Goal: Check status: Check status

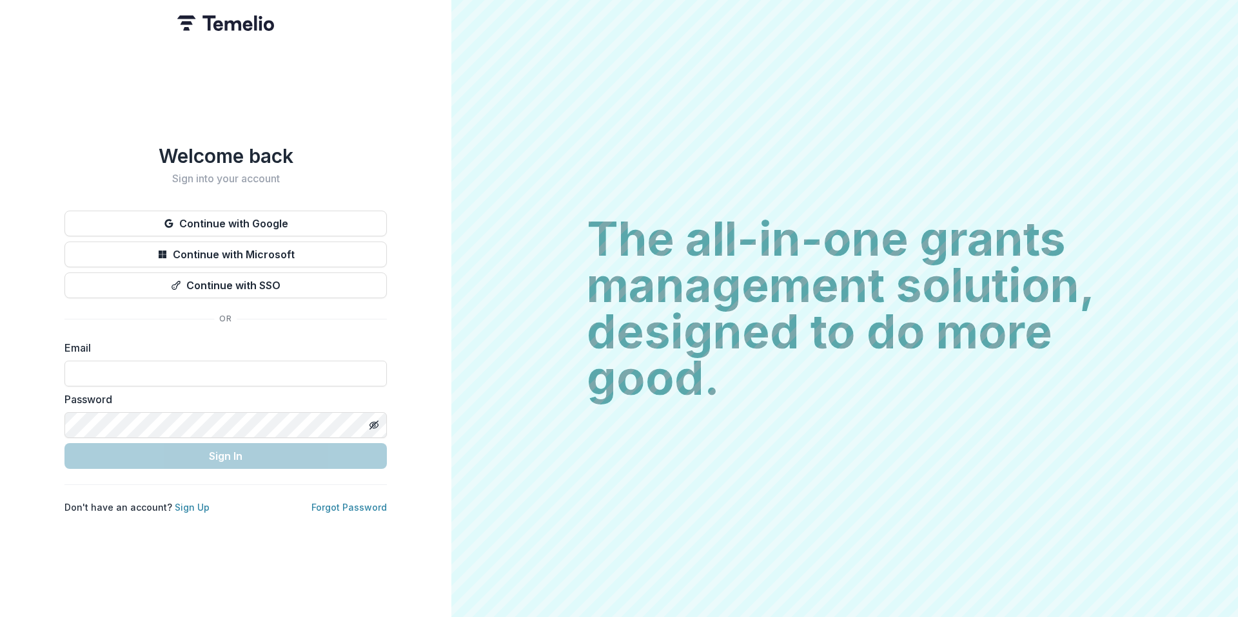
type input "**********"
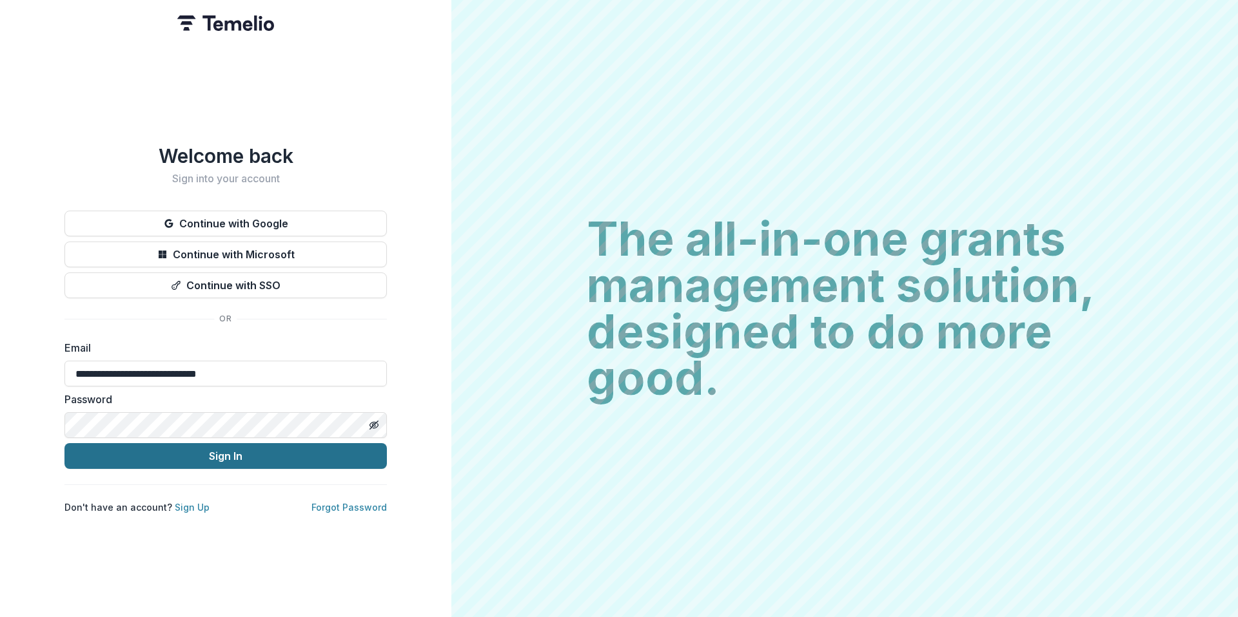
click at [202, 458] on button "Sign In" at bounding box center [225, 456] width 322 height 26
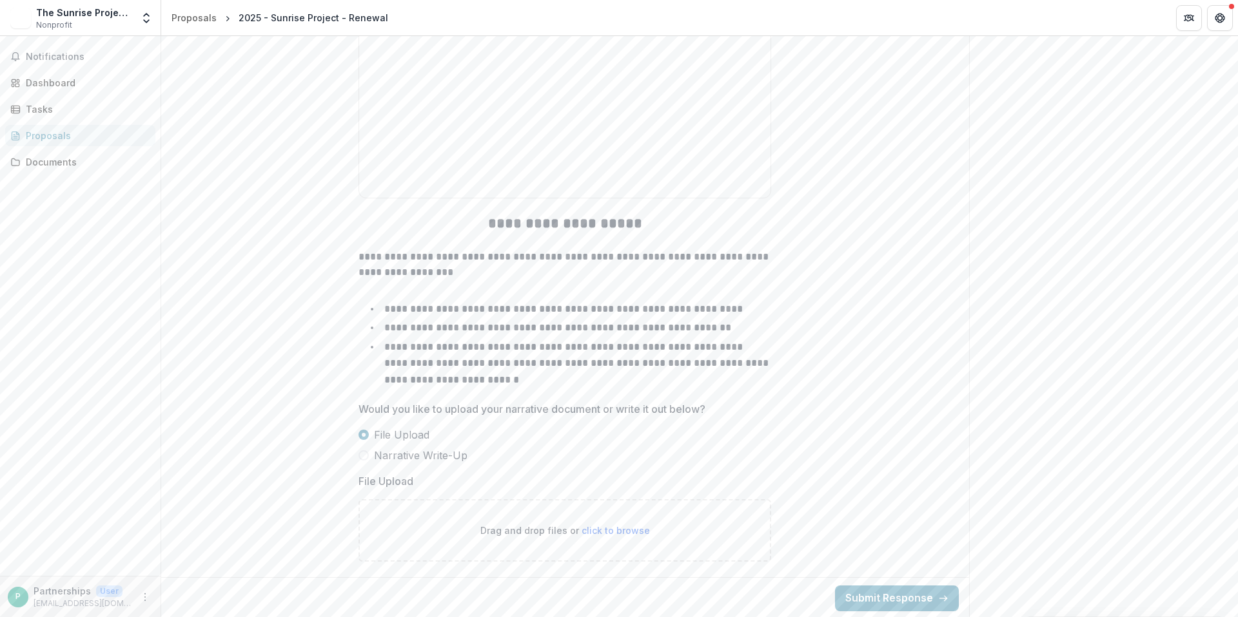
scroll to position [1435, 0]
click at [88, 115] on div "Tasks" at bounding box center [85, 109] width 119 height 14
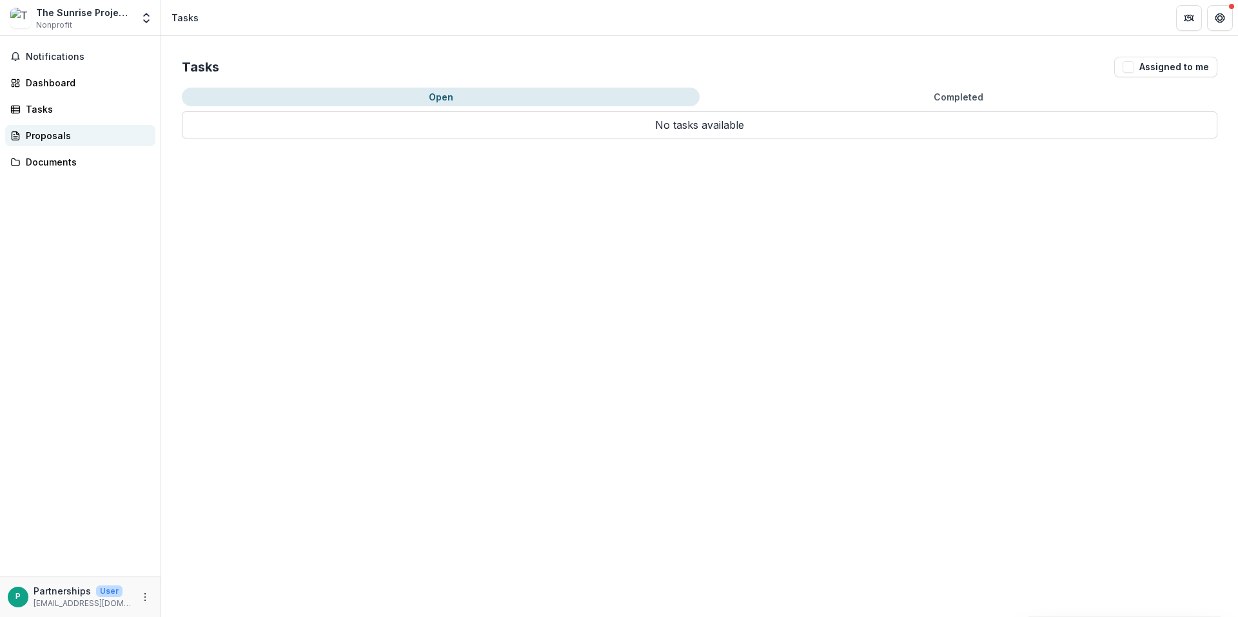
click at [81, 135] on div "Proposals" at bounding box center [85, 136] width 119 height 14
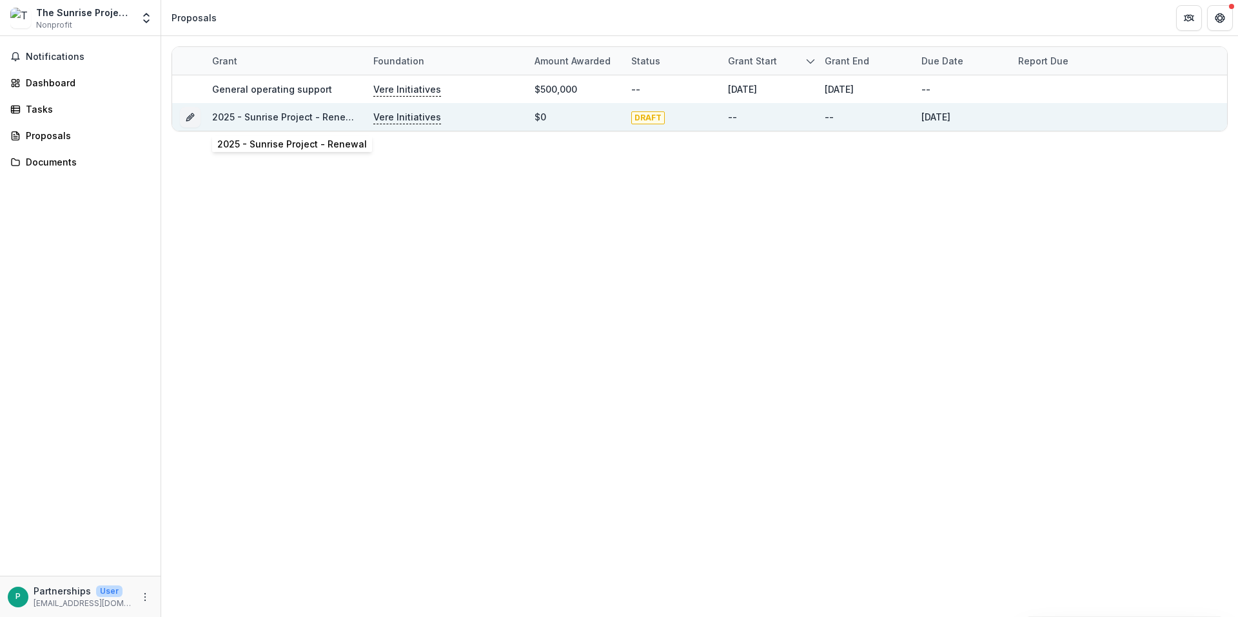
click at [263, 115] on link "2025 - Sunrise Project - Renewal" at bounding box center [287, 117] width 150 height 11
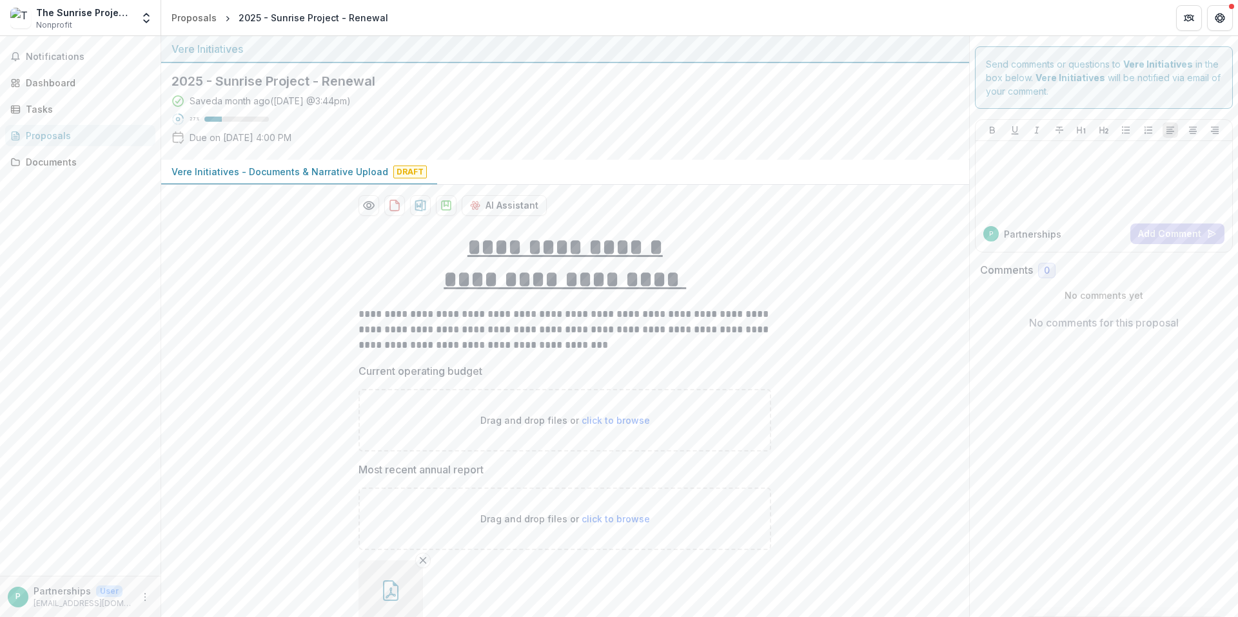
click at [209, 121] on div at bounding box center [212, 119] width 17 height 5
click at [177, 119] on icon at bounding box center [177, 119] width 13 height 13
click at [309, 173] on p "Vere Initiatives - Documents & Narrative Upload" at bounding box center [279, 172] width 217 height 14
drag, startPoint x: 172, startPoint y: 78, endPoint x: 399, endPoint y: 85, distance: 227.0
click at [399, 85] on h2 "2025 - Sunrise Project - Renewal" at bounding box center [554, 80] width 766 height 15
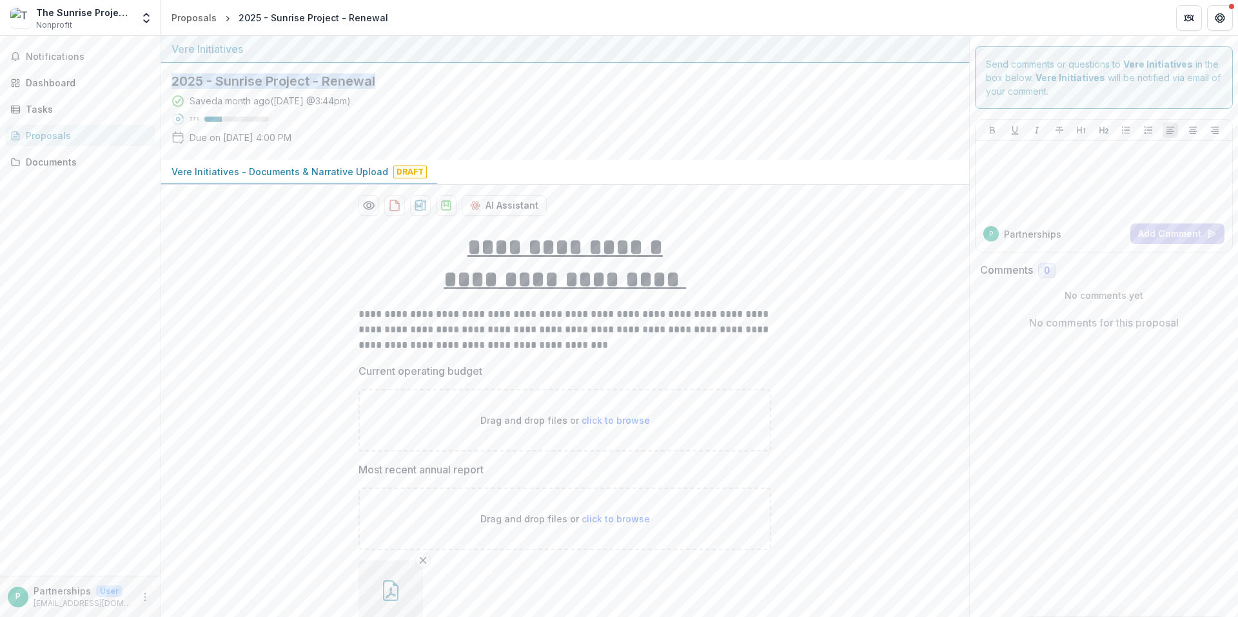
click at [403, 82] on h2 "2025 - Sunrise Project - Renewal" at bounding box center [554, 80] width 766 height 15
